Goal: Check status: Check status

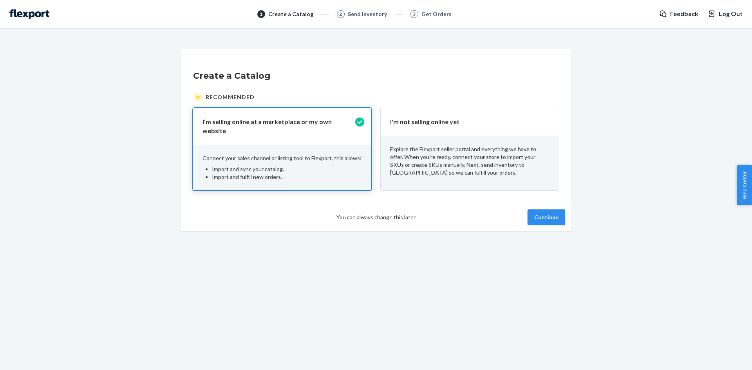
click at [546, 210] on button "Continue" at bounding box center [547, 218] width 38 height 16
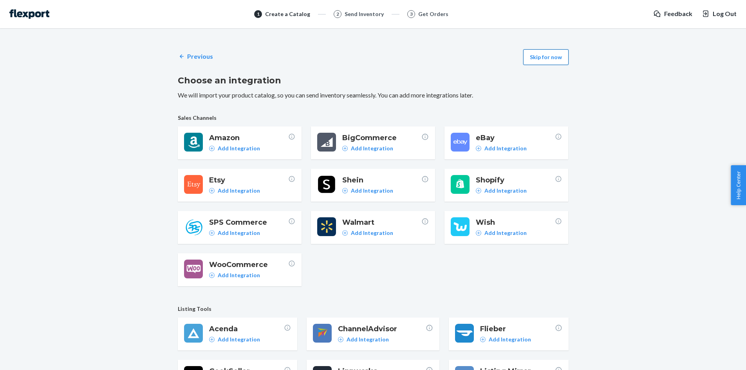
click at [554, 63] on button "Skip for now" at bounding box center [545, 57] width 45 height 16
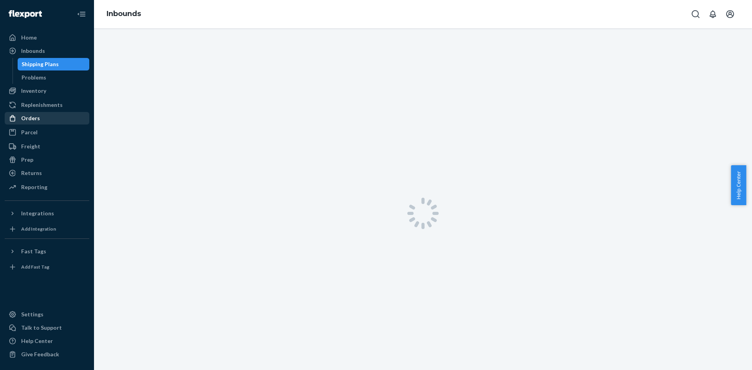
click at [39, 120] on div "Orders" at bounding box center [46, 118] width 83 height 11
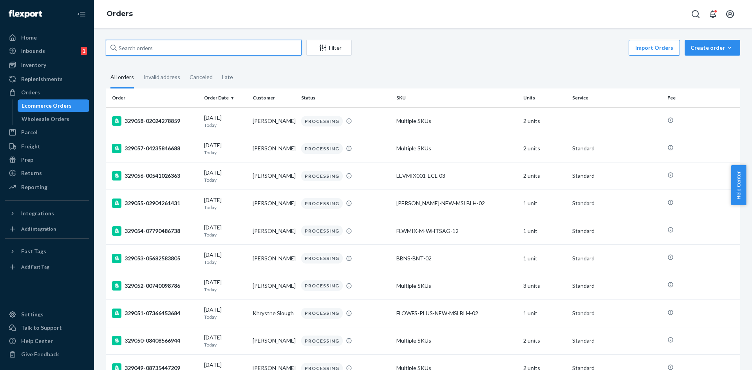
click at [222, 47] on input "text" at bounding box center [204, 48] width 196 height 16
paste input "327585"
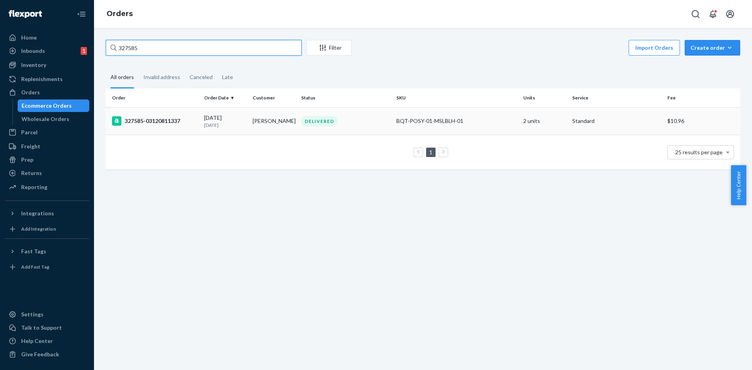
type input "327585"
click at [242, 127] on p "[DATE]" at bounding box center [225, 125] width 42 height 7
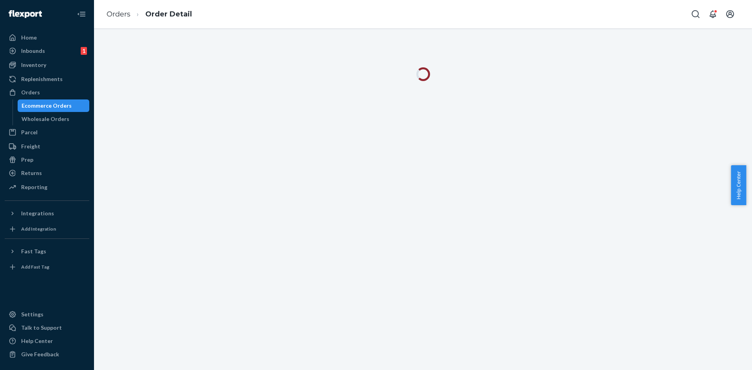
click at [301, 15] on div "Orders Order Detail" at bounding box center [423, 14] width 658 height 28
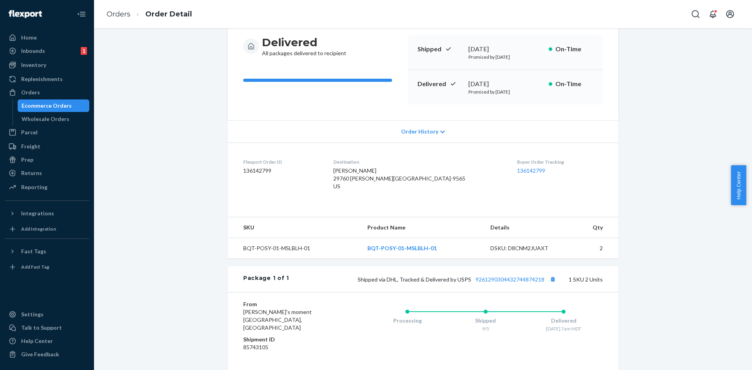
scroll to position [149, 0]
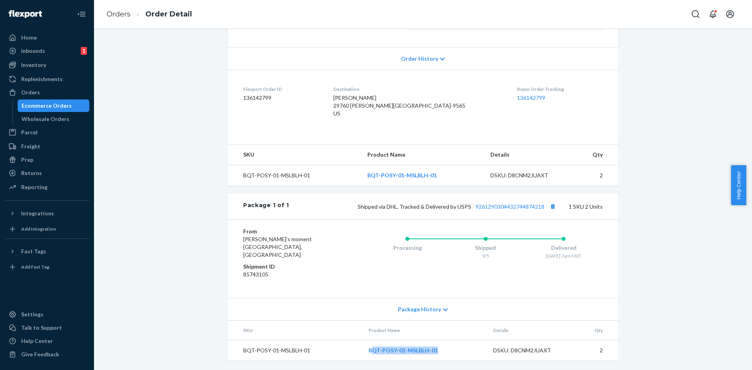
drag, startPoint x: 452, startPoint y: 346, endPoint x: 369, endPoint y: 347, distance: 83.1
click at [369, 347] on td "BQT-POSY-01-MSLBLH-01" at bounding box center [424, 350] width 124 height 21
copy link "BQT-POSY-01-MSLBLH-01"
click at [123, 16] on link "Orders" at bounding box center [119, 14] width 24 height 9
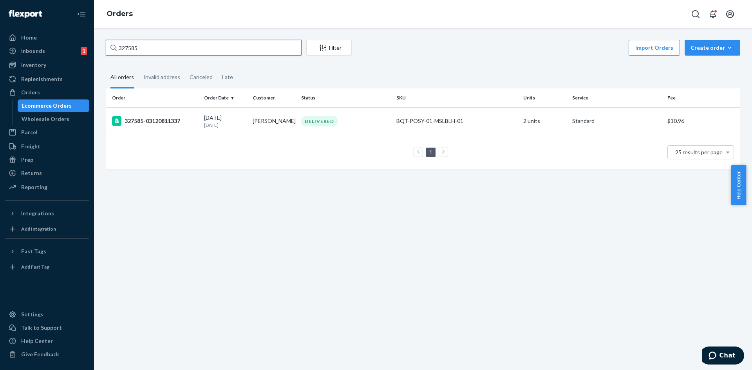
drag, startPoint x: 150, startPoint y: 54, endPoint x: 94, endPoint y: 53, distance: 56.4
click at [94, 53] on div "Home Inbounds 1 Shipping Plans Problems 1 Inventory Products Replenishments Ord…" at bounding box center [376, 185] width 752 height 370
paste input "729"
type input "327729"
click at [188, 123] on div "327729-05833424301" at bounding box center [155, 120] width 86 height 9
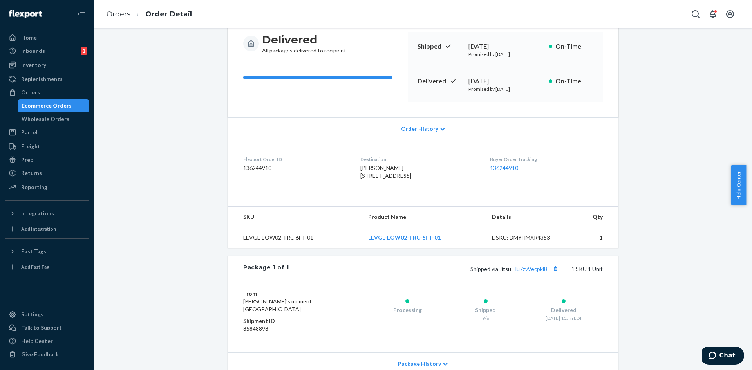
scroll to position [149, 0]
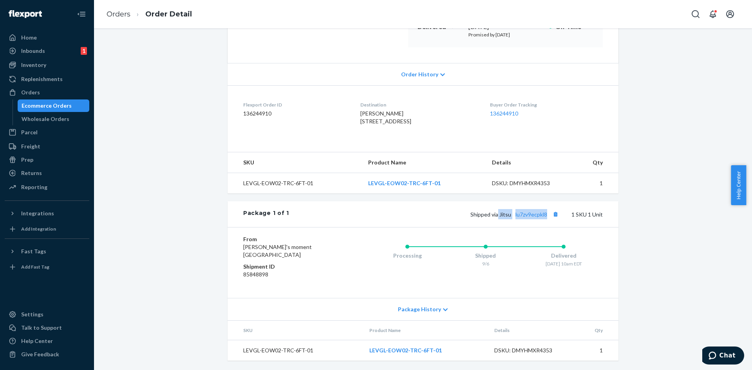
drag, startPoint x: 496, startPoint y: 215, endPoint x: 545, endPoint y: 216, distance: 49.0
click at [545, 216] on span "Shipped via Jitsu lu7zv9ecpkl8" at bounding box center [515, 214] width 90 height 7
copy span "Jitsu lu7zv9ecpkl8"
click at [539, 215] on link "lu7zv9ecpkl8" at bounding box center [532, 214] width 32 height 7
